Goal: Information Seeking & Learning: Learn about a topic

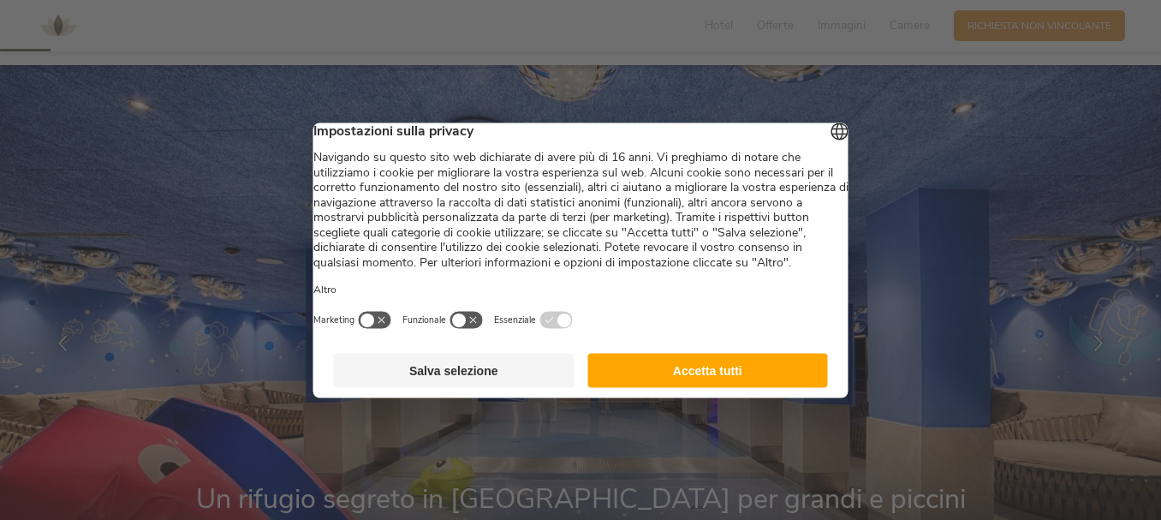
scroll to position [171, 0]
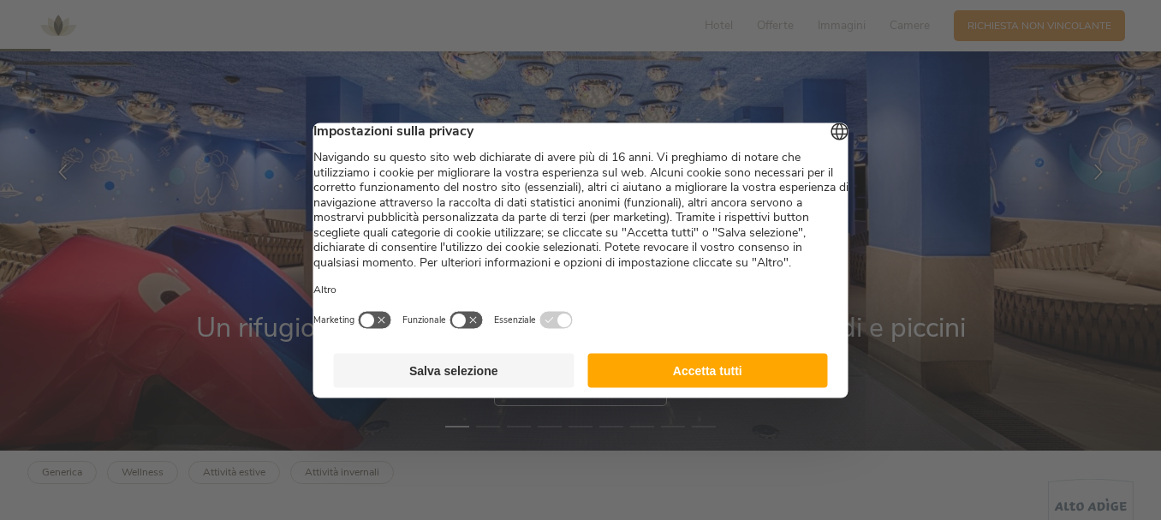
click at [744, 387] on button "Accetta tutti" at bounding box center [707, 370] width 241 height 34
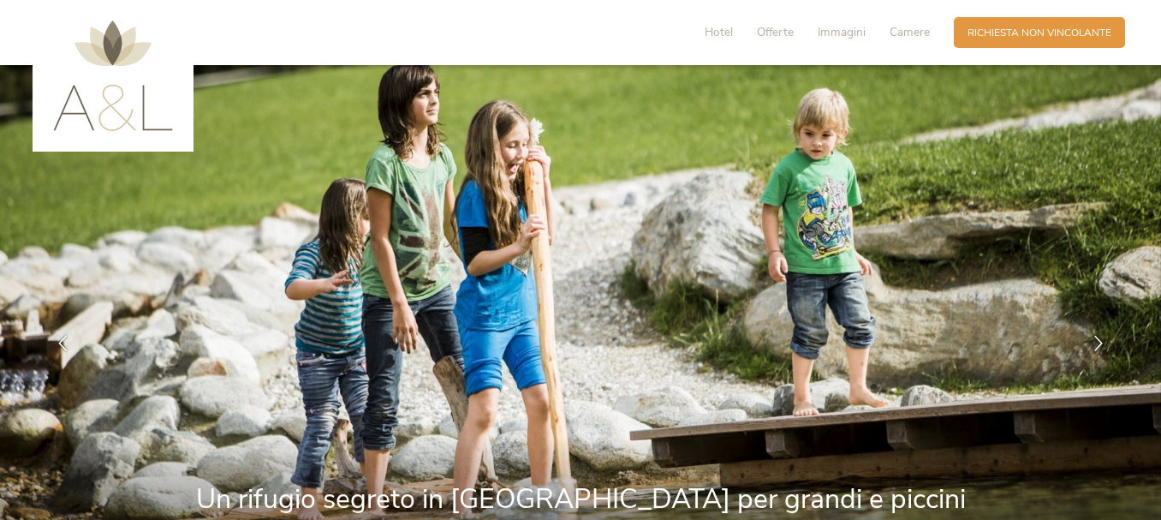
scroll to position [342, 0]
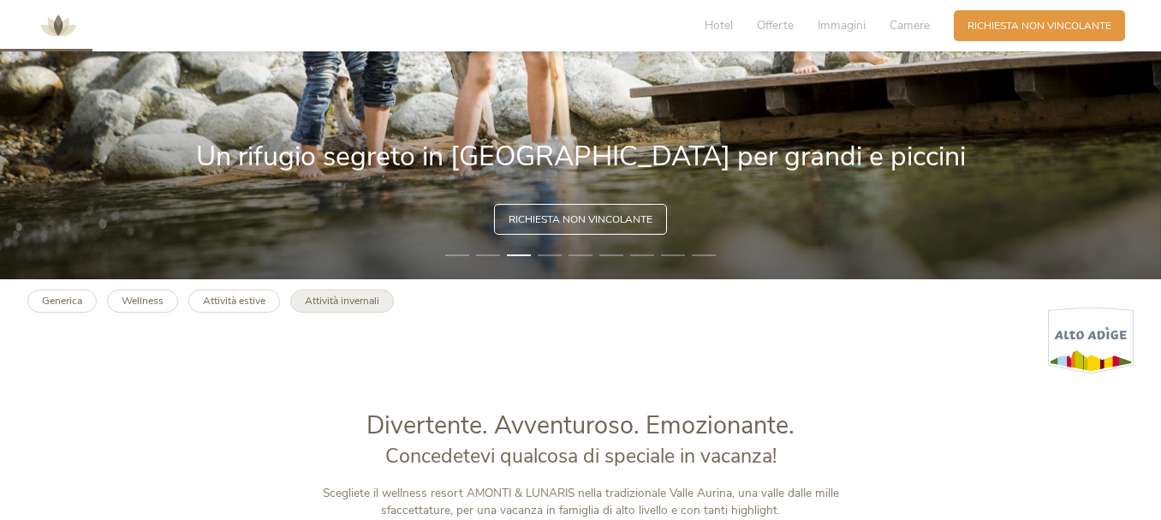
click at [354, 296] on b "Attività invernali" at bounding box center [342, 301] width 74 height 14
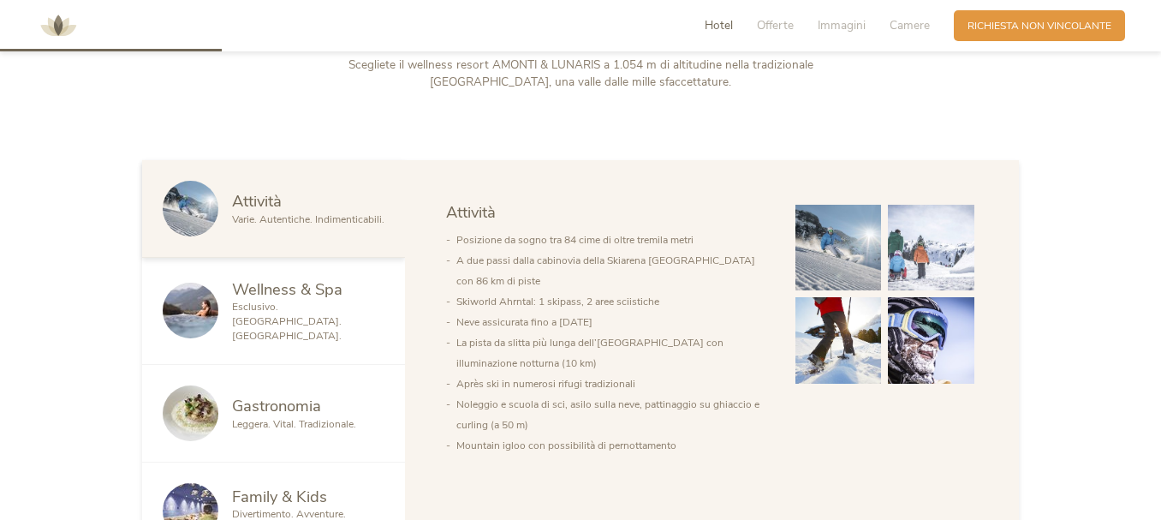
scroll to position [856, 0]
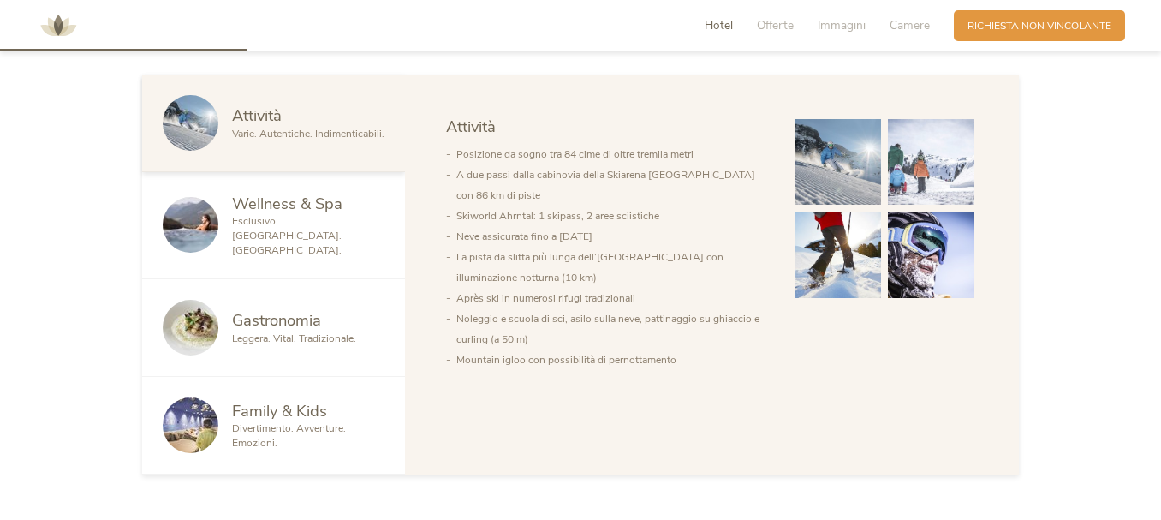
click at [271, 404] on span "Family & Kids" at bounding box center [279, 410] width 95 height 21
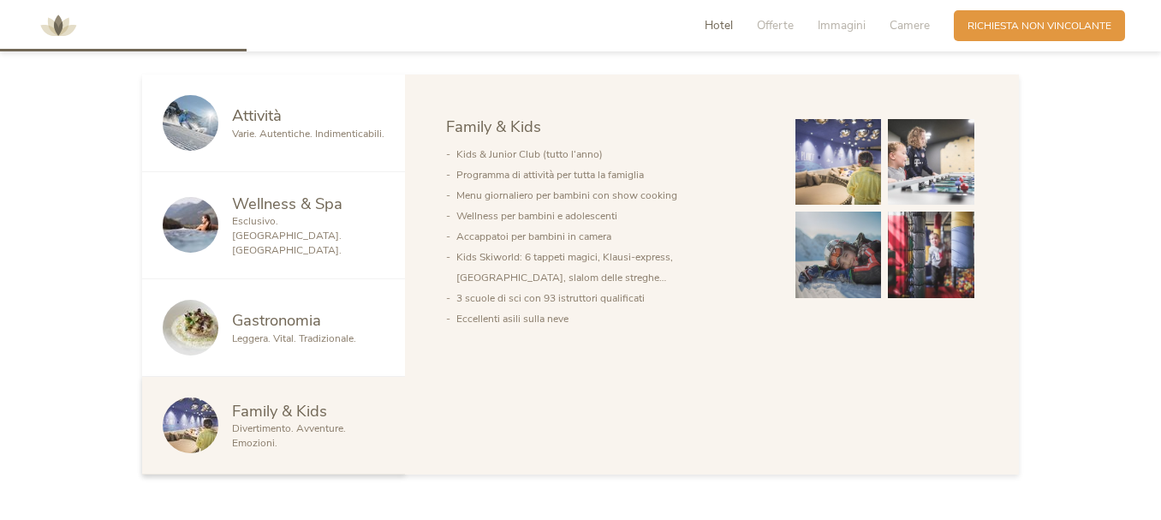
click at [861, 157] on img at bounding box center [838, 162] width 86 height 86
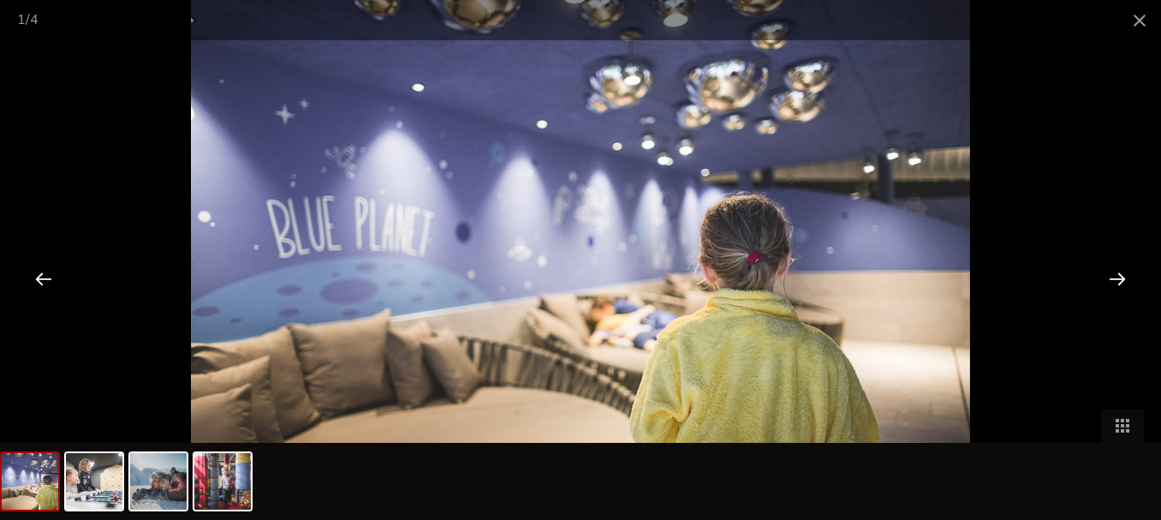
click at [1114, 272] on div at bounding box center [1117, 278] width 53 height 53
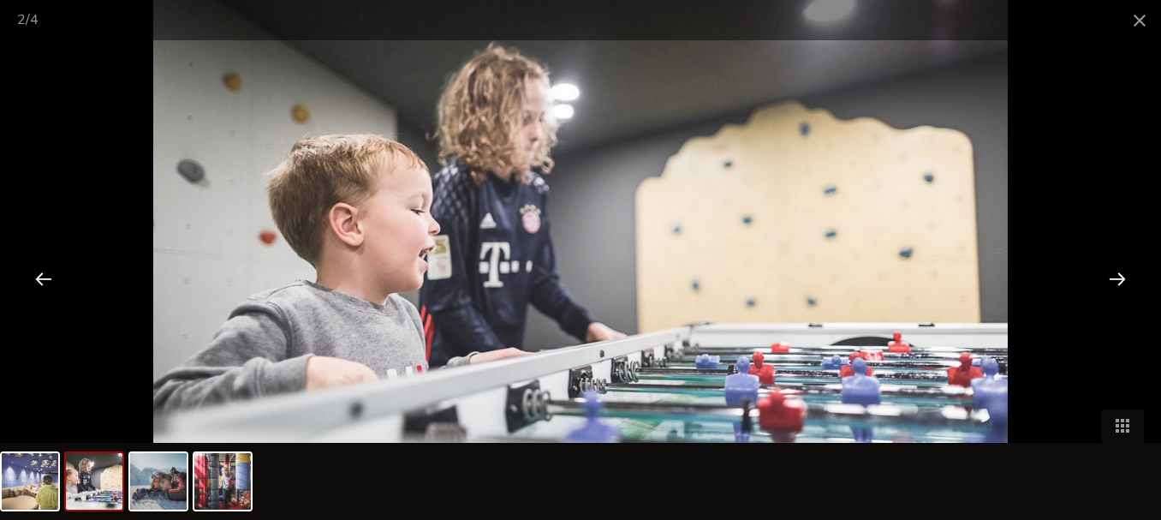
click at [1114, 271] on div at bounding box center [1117, 278] width 53 height 53
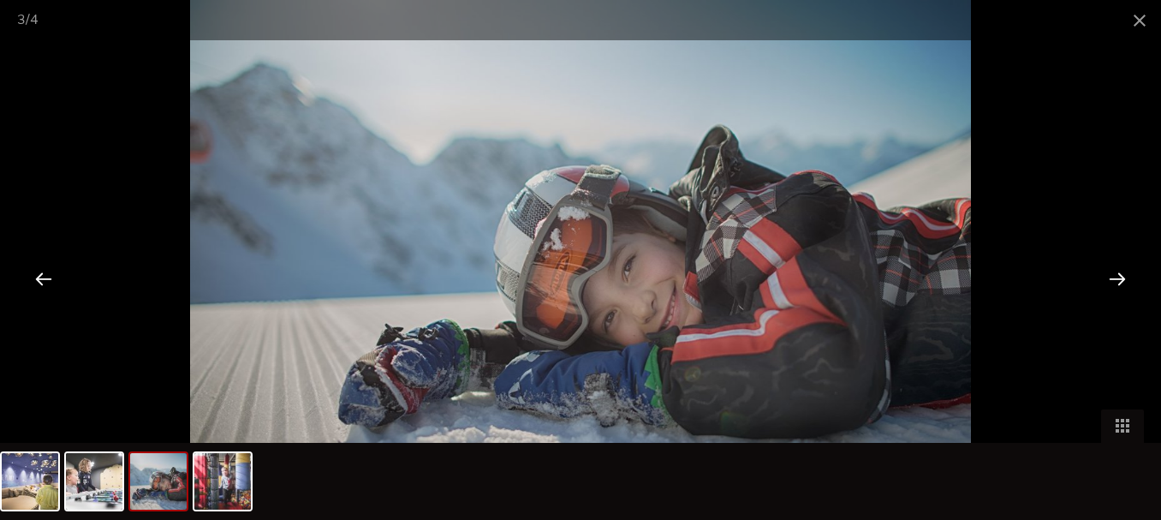
click at [1116, 271] on div at bounding box center [1117, 278] width 53 height 53
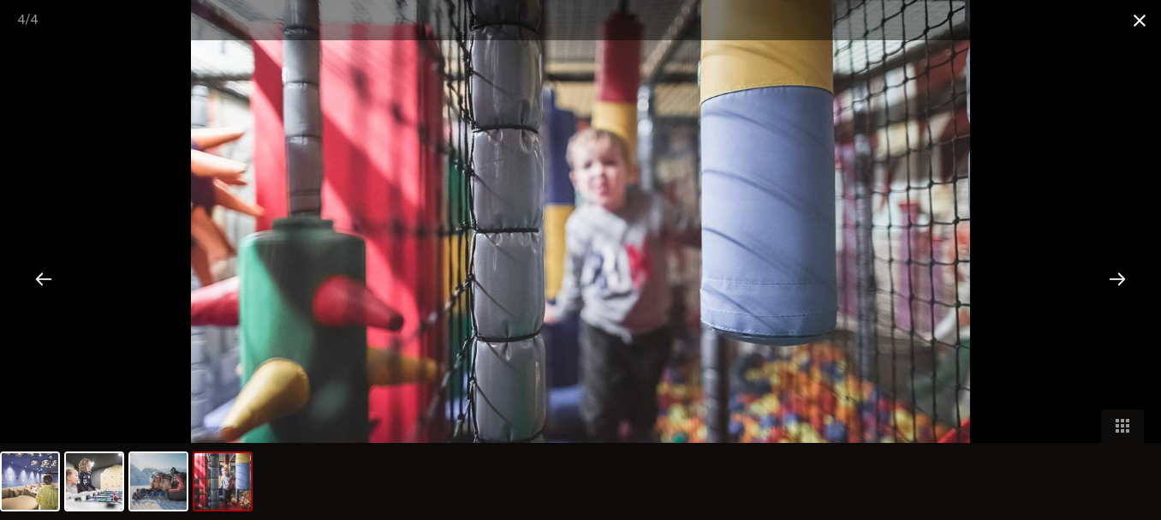
click at [1139, 21] on span at bounding box center [1139, 20] width 43 height 40
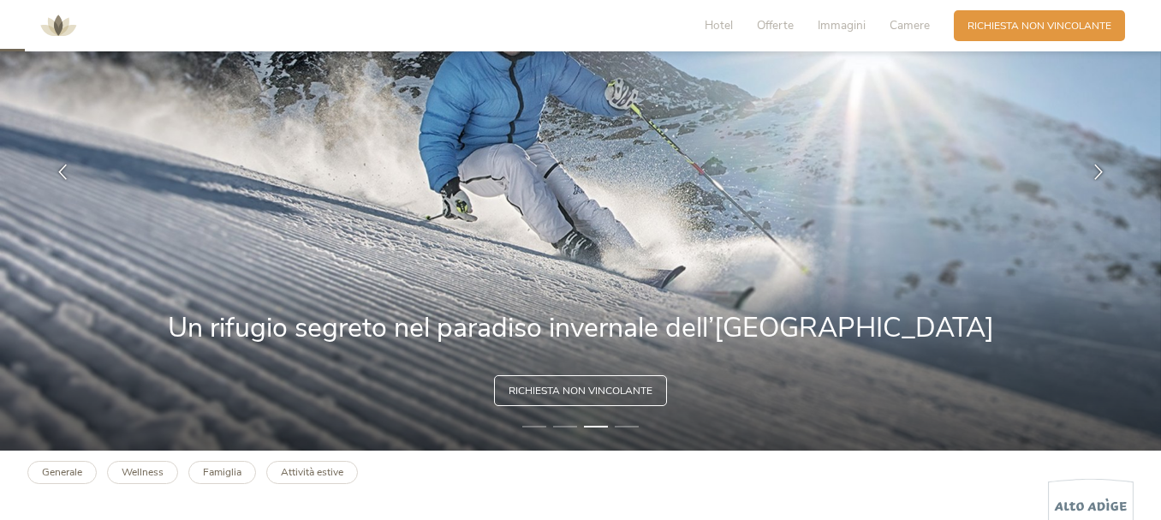
scroll to position [0, 0]
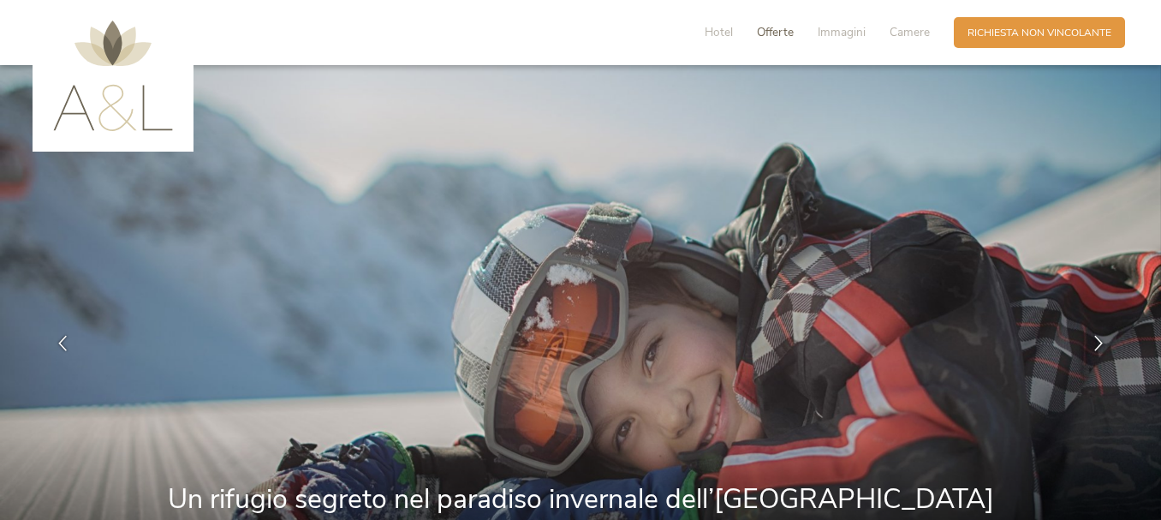
click at [776, 26] on span "Offerte" at bounding box center [775, 32] width 37 height 16
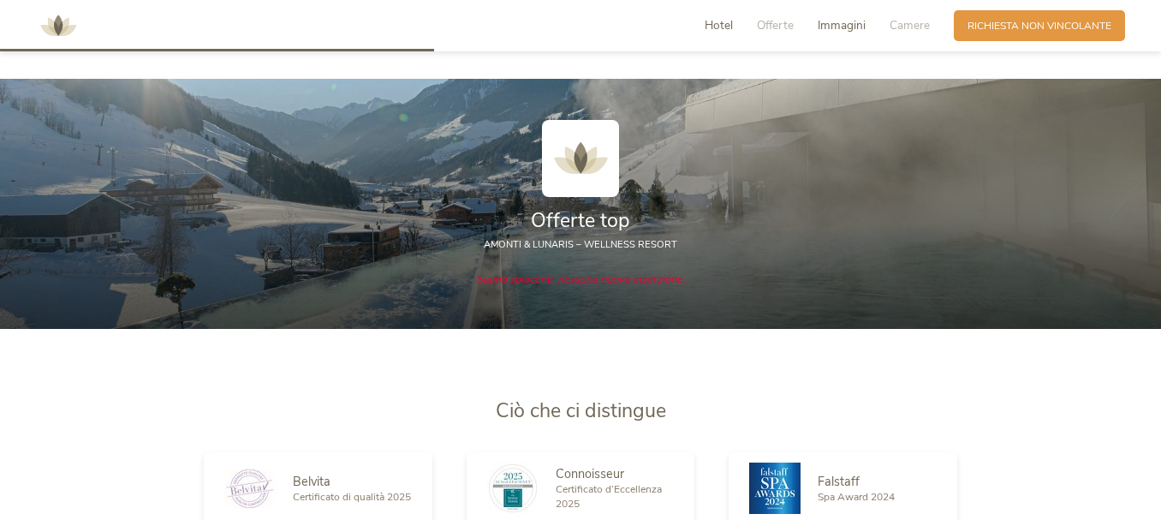
click at [832, 21] on span "Immagini" at bounding box center [842, 25] width 48 height 16
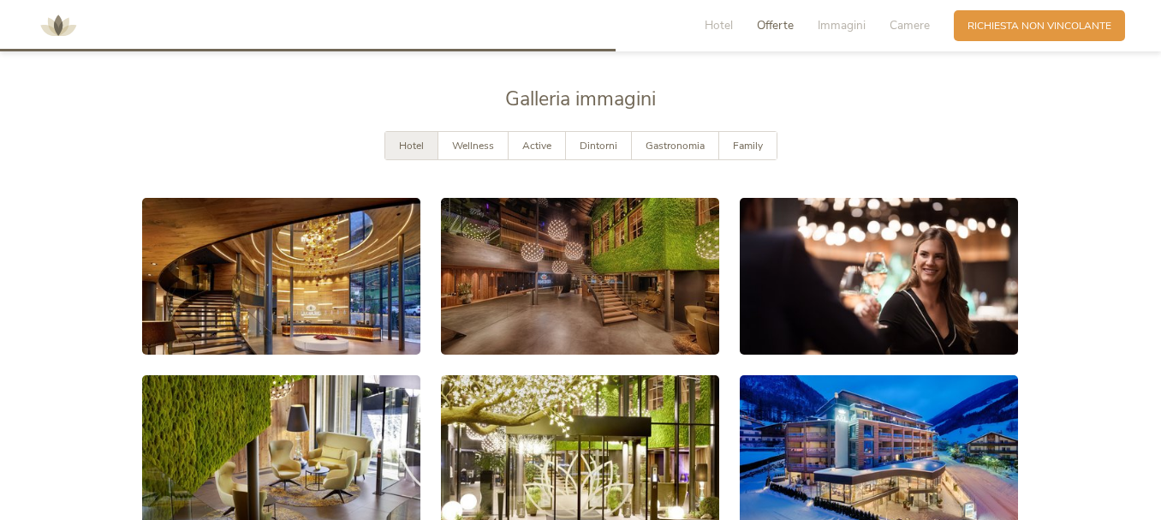
scroll to position [2204, 0]
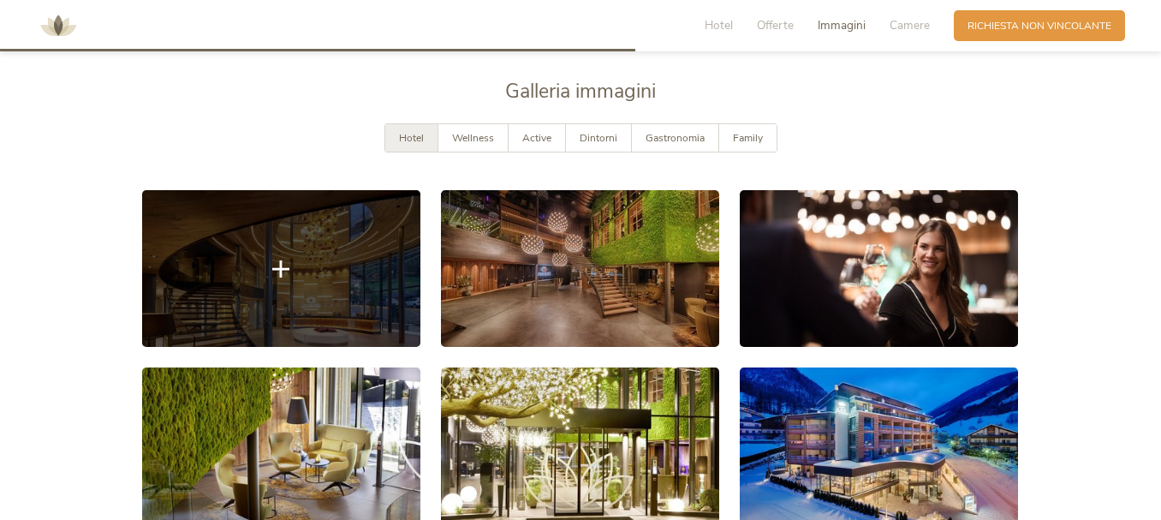
click at [317, 259] on link at bounding box center [281, 268] width 278 height 157
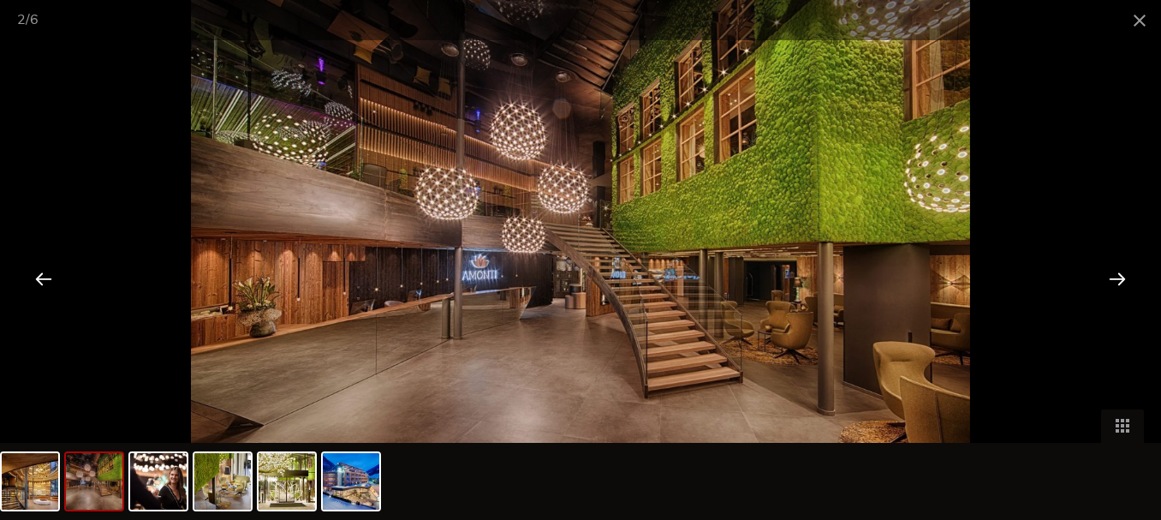
click at [1121, 271] on div at bounding box center [1117, 278] width 53 height 53
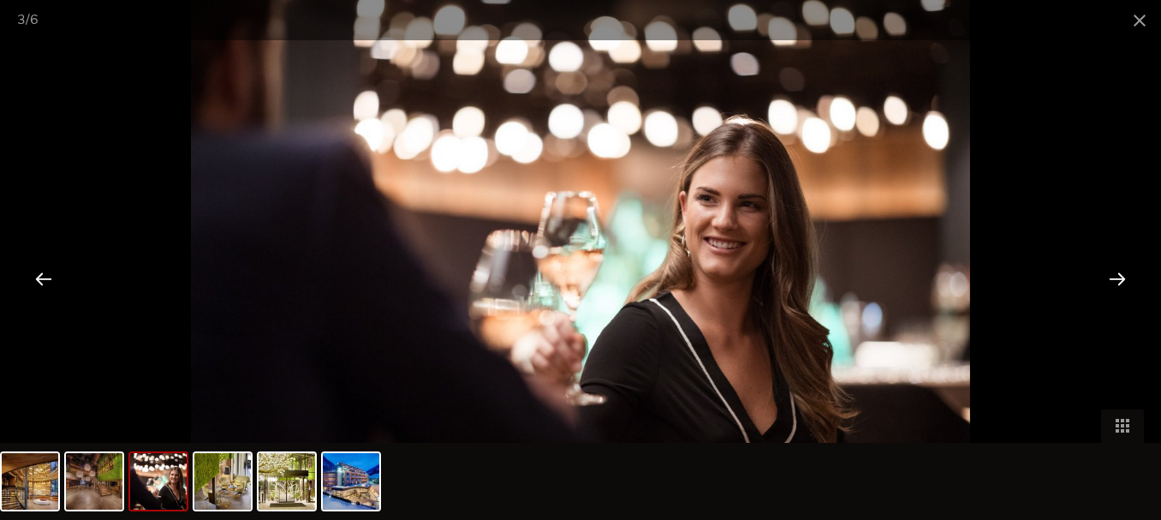
click at [1115, 275] on div at bounding box center [1117, 278] width 53 height 53
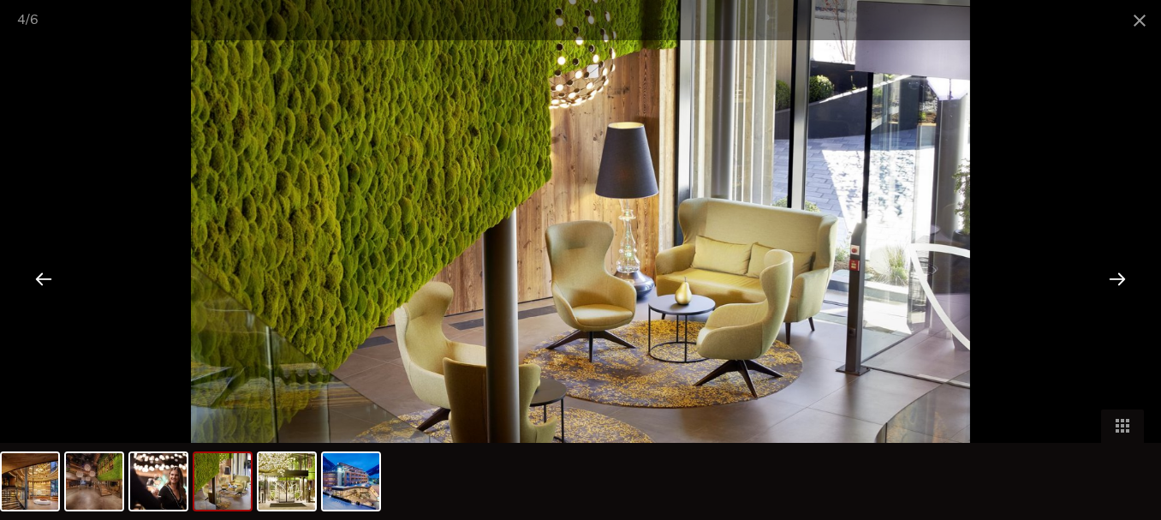
click at [1115, 275] on div at bounding box center [1117, 278] width 53 height 53
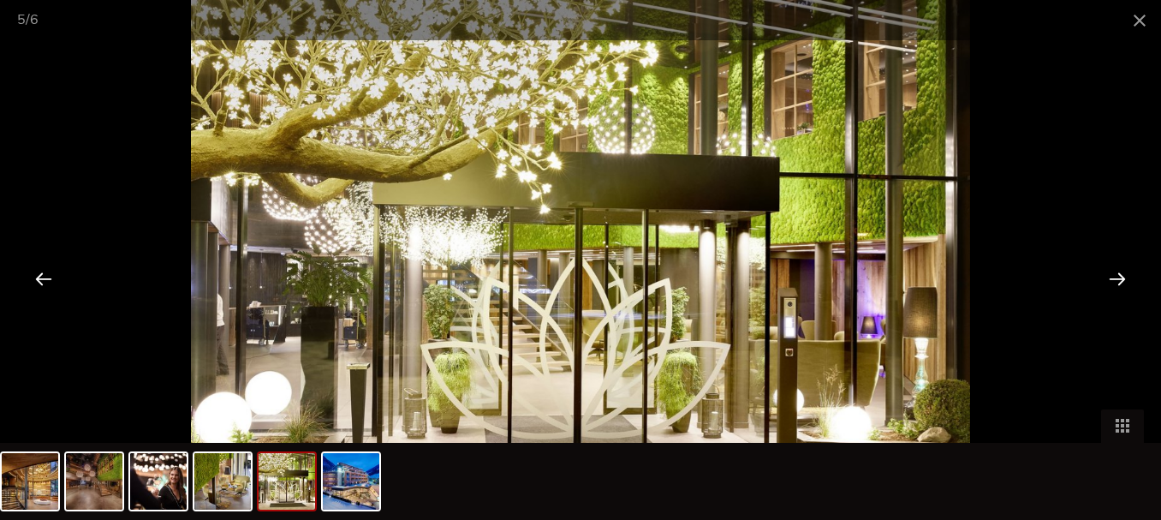
click at [1115, 275] on div at bounding box center [1117, 278] width 53 height 53
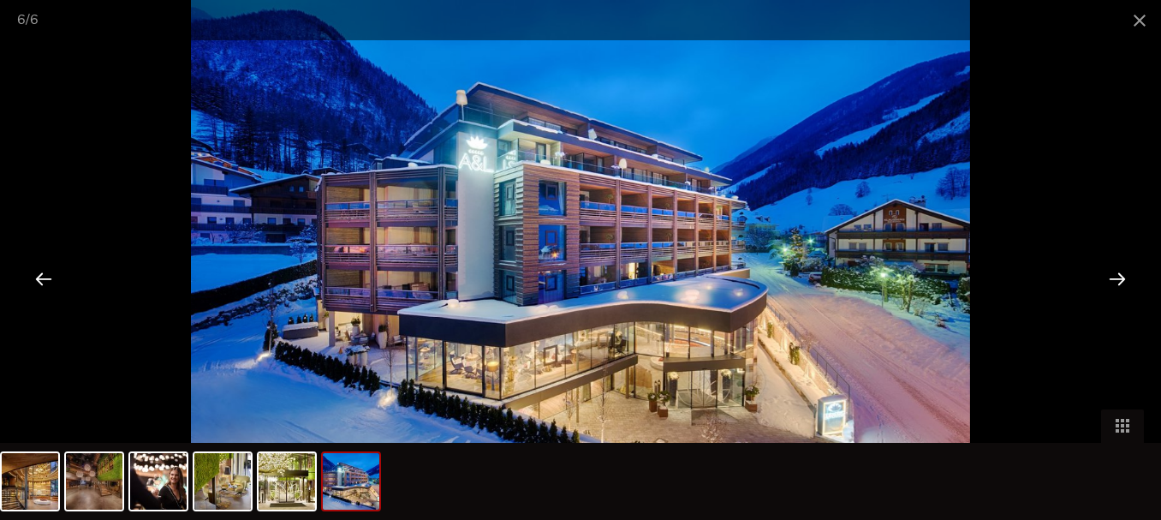
click at [1115, 275] on div at bounding box center [1117, 278] width 53 height 53
